Goal: Navigation & Orientation: Understand site structure

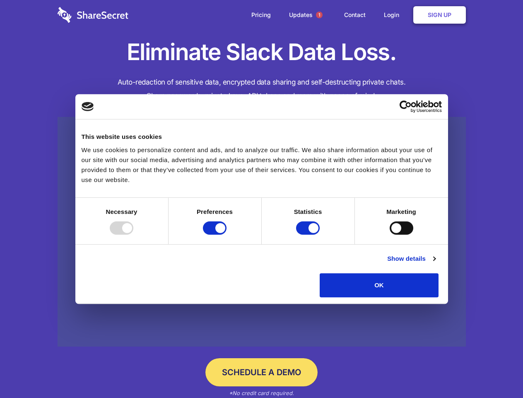
click at [133, 234] on div at bounding box center [122, 227] width 24 height 13
click at [227, 234] on input "Preferences" at bounding box center [215, 227] width 24 height 13
checkbox input "false"
click at [309, 234] on input "Statistics" at bounding box center [308, 227] width 24 height 13
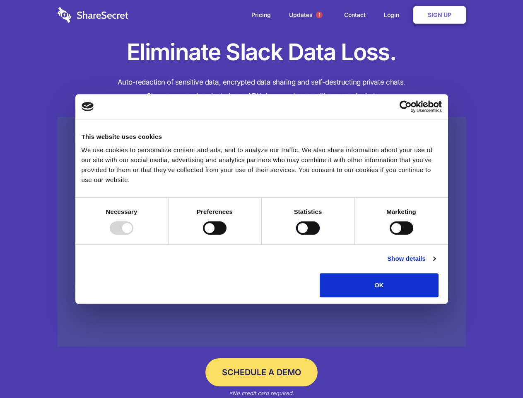
checkbox input "false"
click at [390, 234] on input "Marketing" at bounding box center [402, 227] width 24 height 13
checkbox input "true"
click at [435, 263] on link "Show details" at bounding box center [411, 258] width 48 height 10
